Goal: Task Accomplishment & Management: Manage account settings

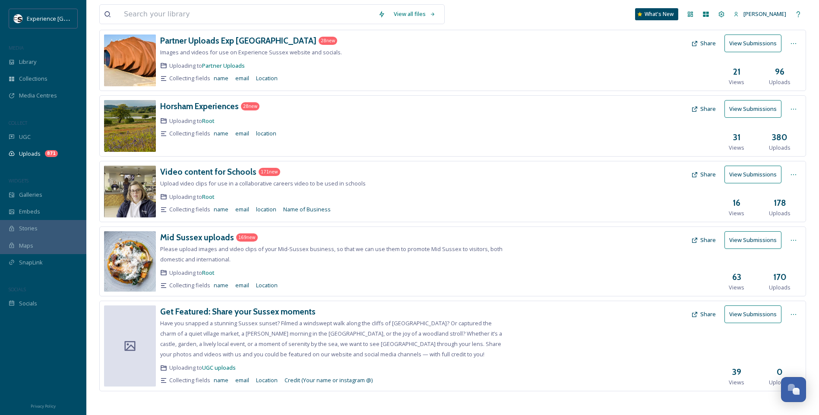
scroll to position [184, 0]
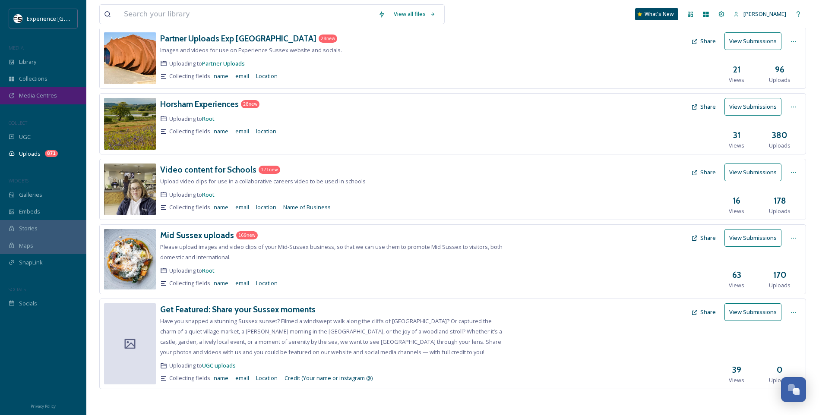
click at [63, 99] on div "Media Centres" at bounding box center [43, 95] width 86 height 17
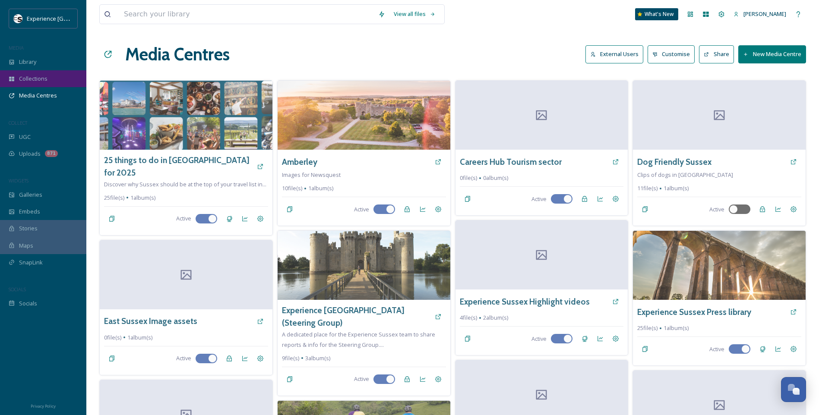
click at [44, 78] on span "Collections" at bounding box center [33, 79] width 28 height 8
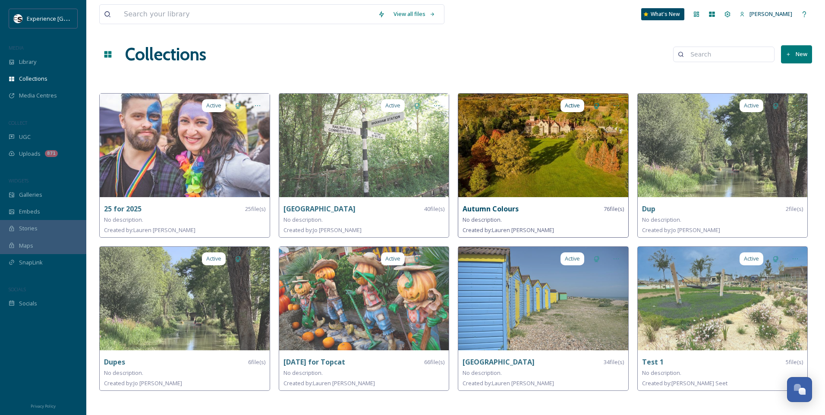
click at [511, 125] on img at bounding box center [543, 146] width 170 height 104
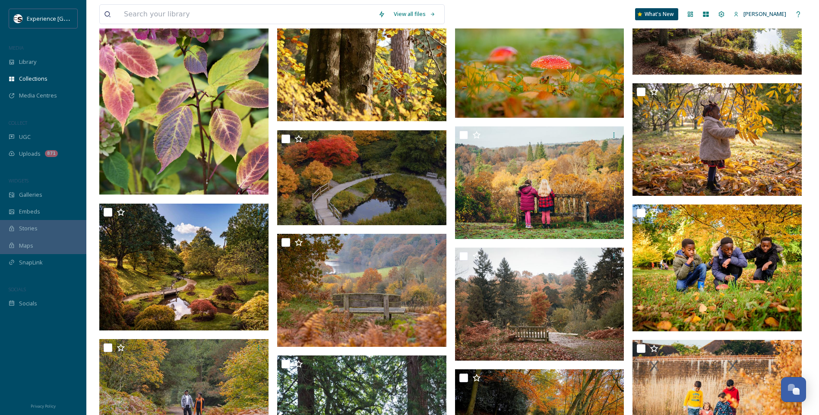
scroll to position [1712, 0]
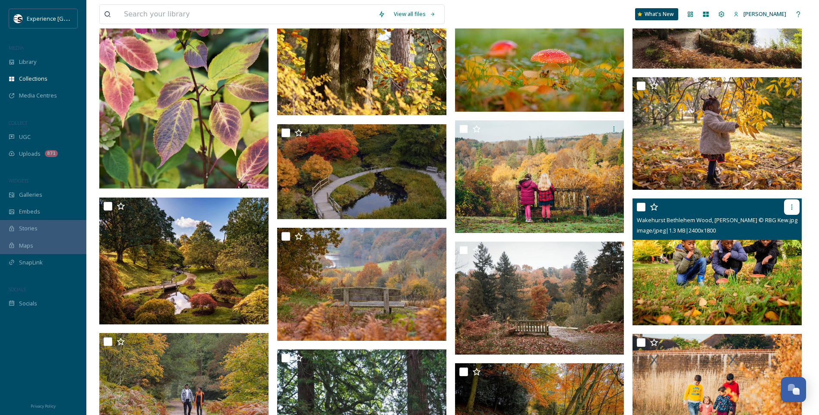
click at [796, 207] on div at bounding box center [792, 207] width 16 height 16
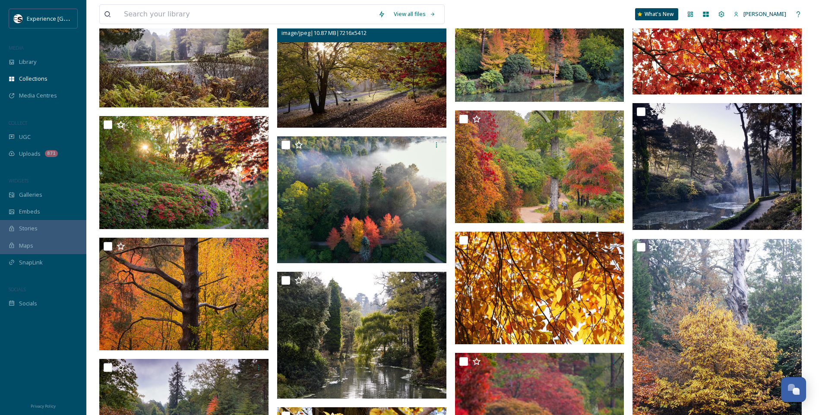
scroll to position [1151, 0]
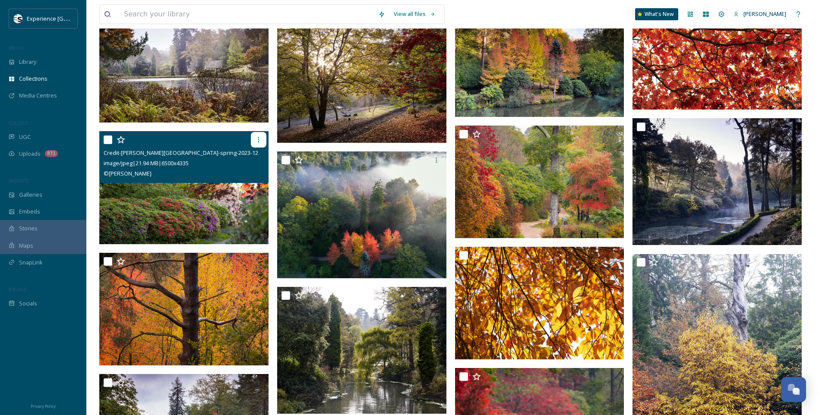
click at [260, 139] on icon at bounding box center [258, 139] width 7 height 7
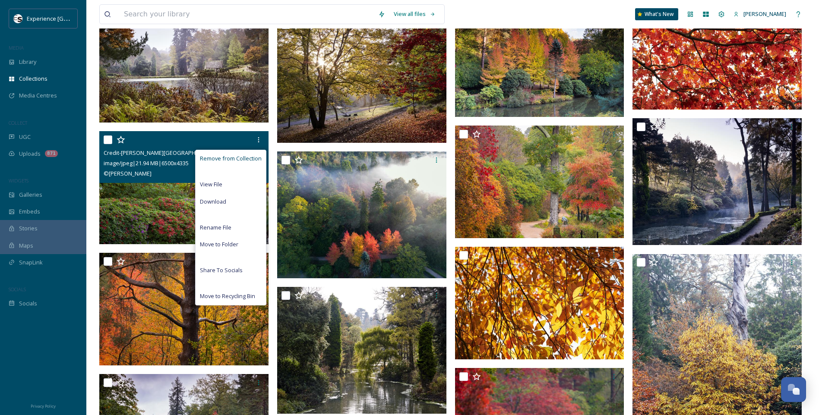
click at [252, 155] on span "Remove from Collection" at bounding box center [231, 159] width 62 height 8
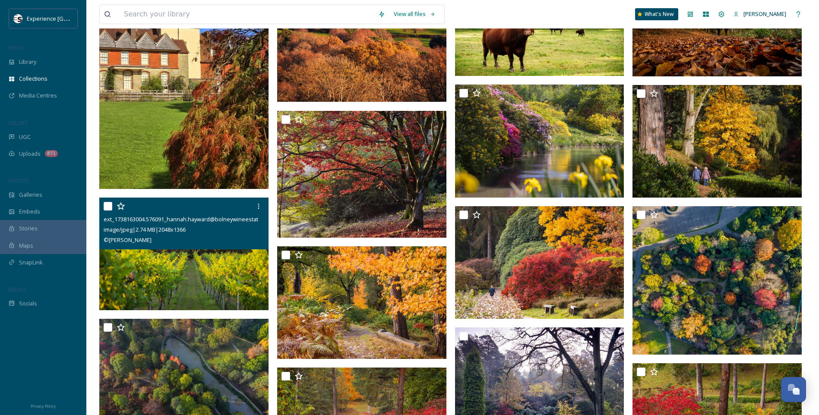
scroll to position [288, 0]
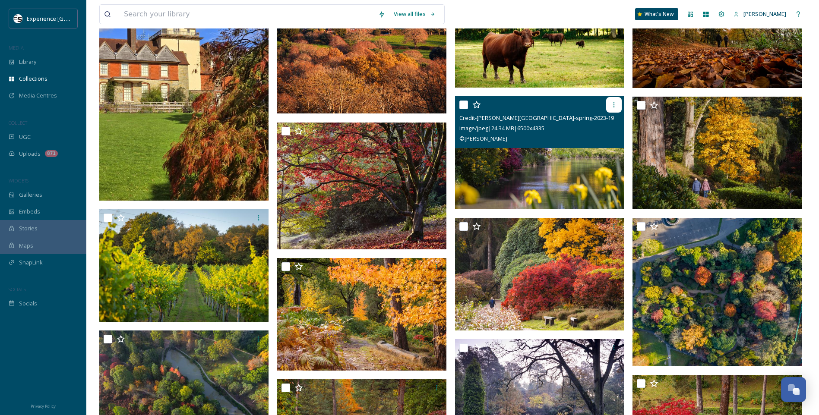
click at [612, 106] on icon at bounding box center [613, 104] width 7 height 7
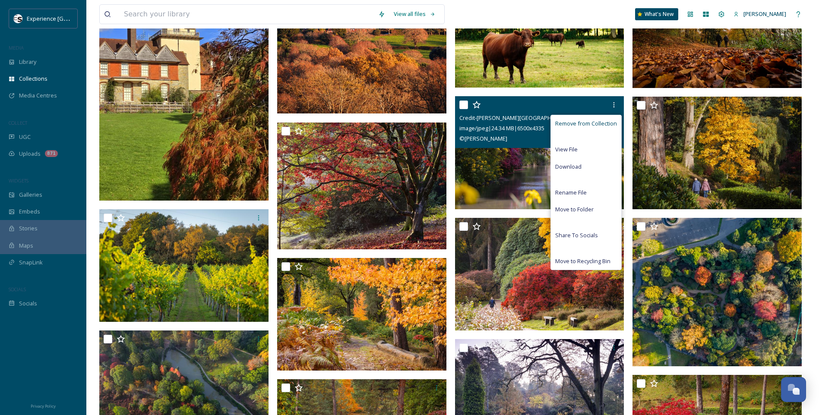
click at [590, 123] on span "Remove from Collection" at bounding box center [586, 124] width 62 height 8
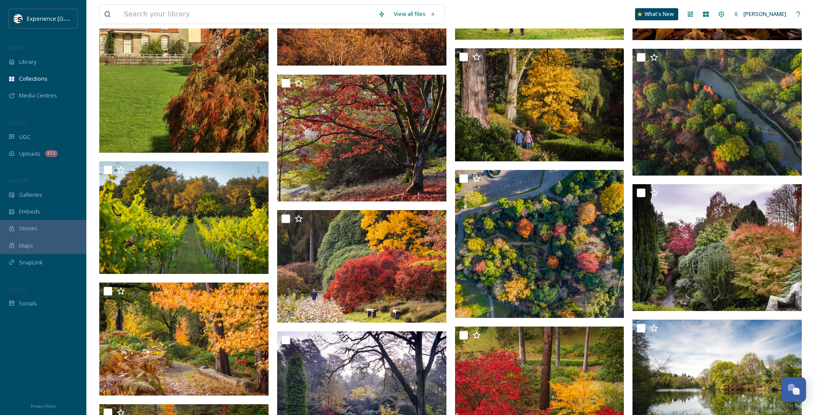
scroll to position [345, 0]
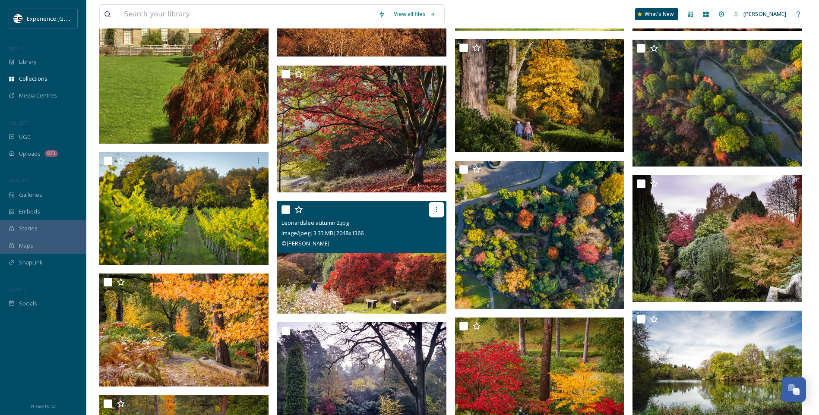
click at [439, 206] on icon at bounding box center [436, 209] width 7 height 7
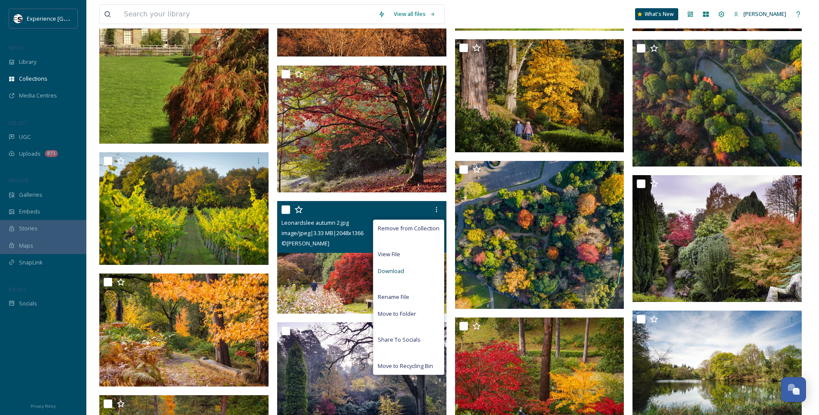
click at [399, 271] on span "Download" at bounding box center [391, 271] width 26 height 8
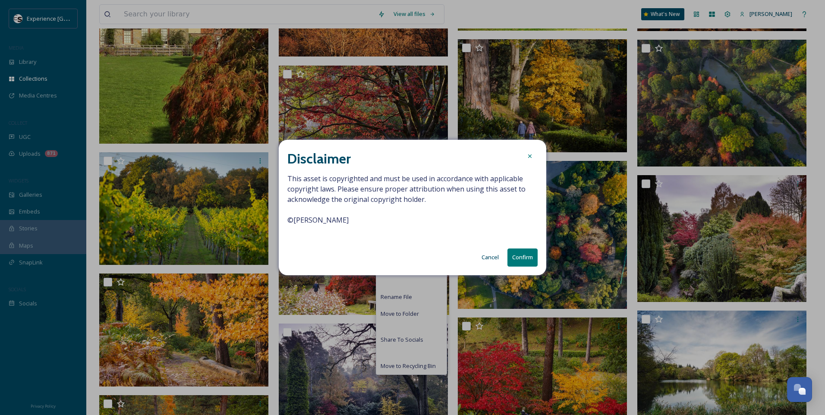
click at [530, 259] on button "Confirm" at bounding box center [523, 258] width 30 height 18
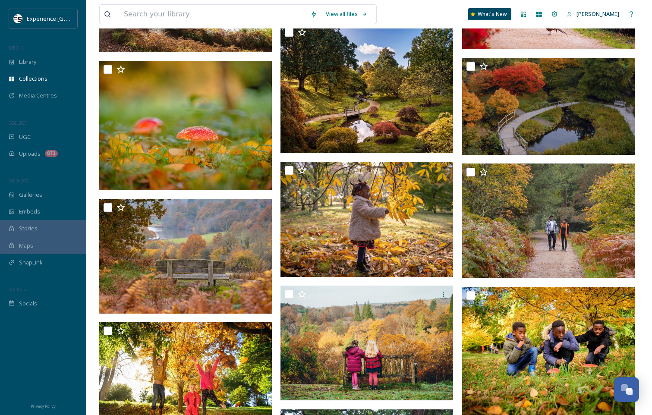
scroll to position [2492, 0]
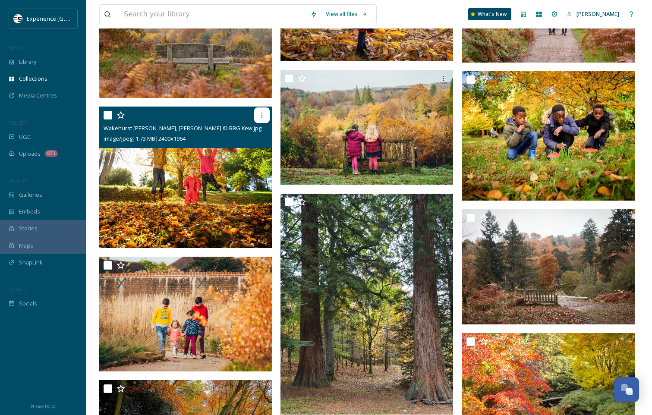
click at [262, 113] on icon at bounding box center [262, 115] width 7 height 7
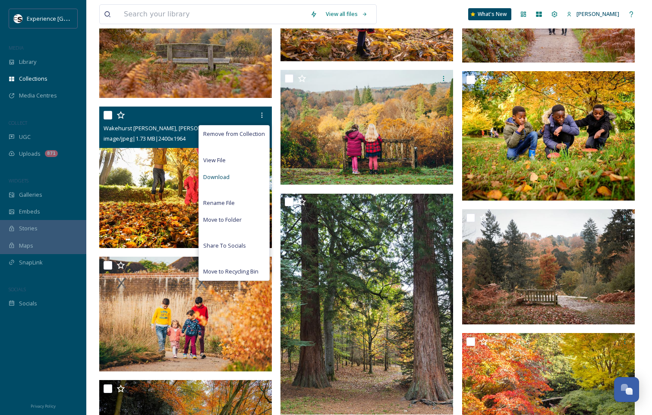
click at [222, 175] on span "Download" at bounding box center [216, 177] width 26 height 8
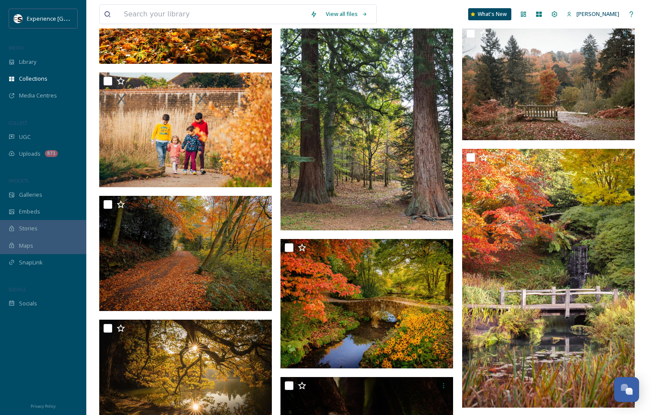
scroll to position [2504, 0]
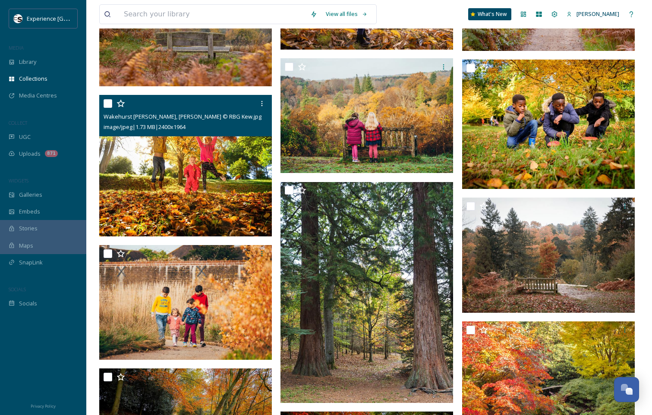
click at [218, 211] on img at bounding box center [185, 165] width 173 height 141
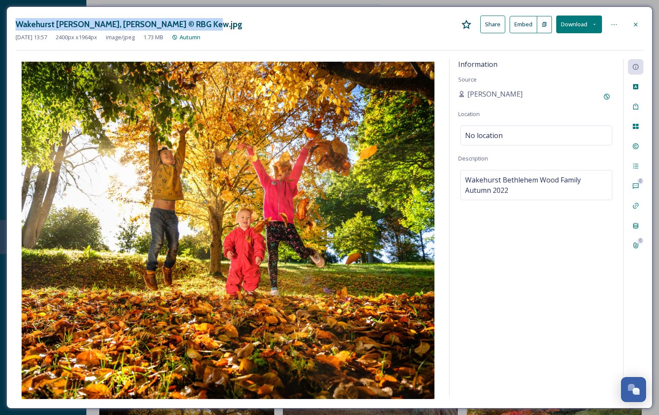
drag, startPoint x: 208, startPoint y: 25, endPoint x: 15, endPoint y: 21, distance: 193.0
click at [15, 21] on div "Wakehurst [PERSON_NAME], [PERSON_NAME] © RBG Kew.jpg Share Embed Download [DATE…" at bounding box center [329, 207] width 646 height 402
copy h3 "Wakehurst [PERSON_NAME], [PERSON_NAME] © RBG Kew"
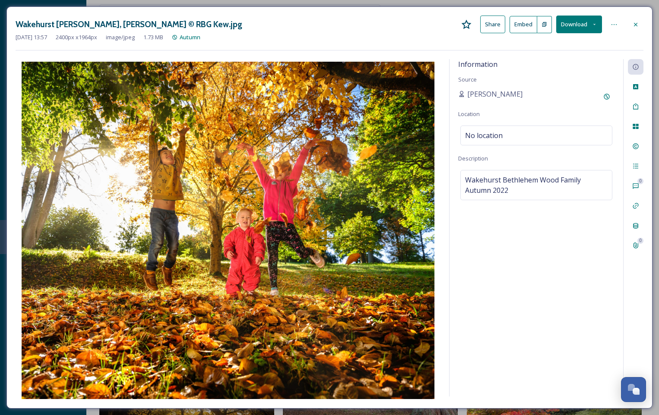
click at [545, 270] on div "Information Source [PERSON_NAME] Location No location Description [GEOGRAPHIC_D…" at bounding box center [535, 227] width 173 height 337
click at [630, 141] on div "Rights" at bounding box center [636, 147] width 16 height 16
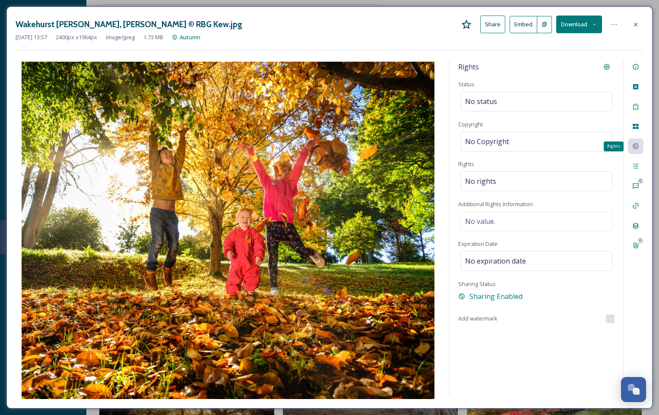
click at [634, 148] on icon at bounding box center [635, 146] width 7 height 7
click at [637, 69] on icon at bounding box center [635, 66] width 7 height 7
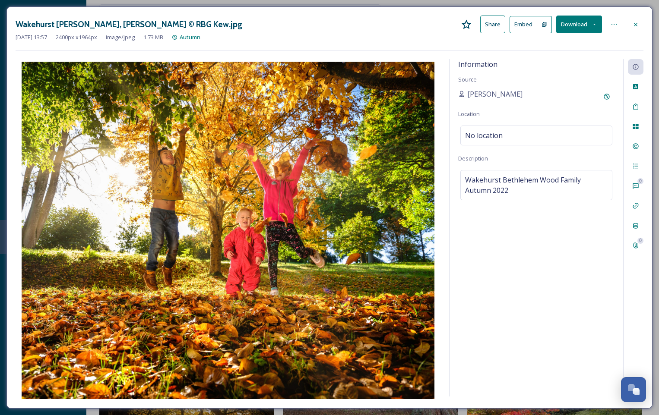
click at [636, 26] on icon at bounding box center [635, 24] width 7 height 7
